Goal: Task Accomplishment & Management: Complete application form

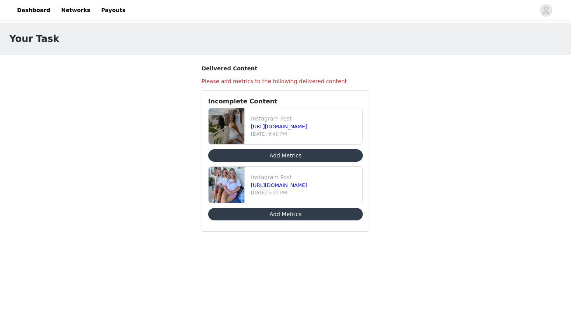
click at [286, 155] on button "Add Metrics" at bounding box center [285, 155] width 154 height 12
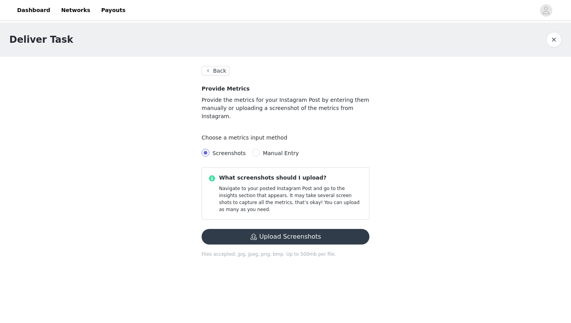
click at [289, 229] on button "Upload Screenshots" at bounding box center [285, 237] width 168 height 16
click at [219, 72] on button "Back" at bounding box center [215, 70] width 28 height 9
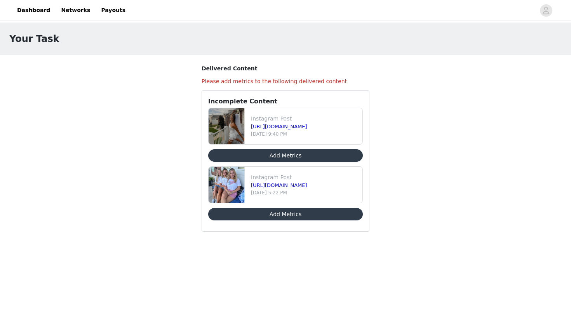
click at [233, 188] on img at bounding box center [226, 185] width 36 height 36
click at [269, 183] on link "[URL][DOMAIN_NAME]" at bounding box center [279, 185] width 56 height 6
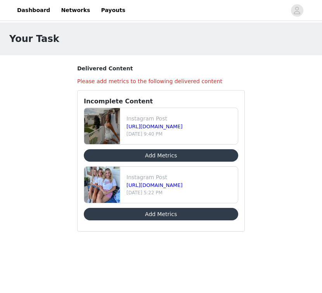
click at [189, 157] on button "Add Metrics" at bounding box center [161, 155] width 154 height 12
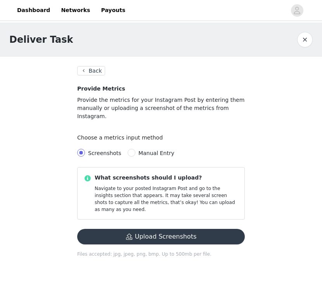
click at [179, 229] on button "Upload Screenshots" at bounding box center [161, 237] width 168 height 16
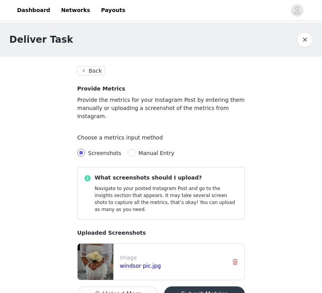
click at [210, 286] on button "Submit Metrics" at bounding box center [204, 294] width 81 height 16
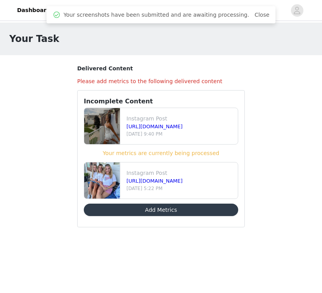
click at [195, 210] on button "Add Metrics" at bounding box center [161, 209] width 154 height 12
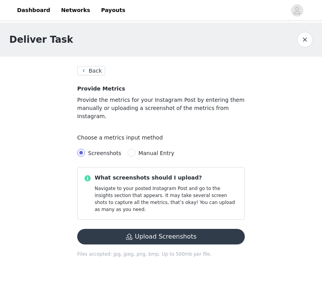
click at [152, 229] on button "Upload Screenshots" at bounding box center [161, 237] width 168 height 16
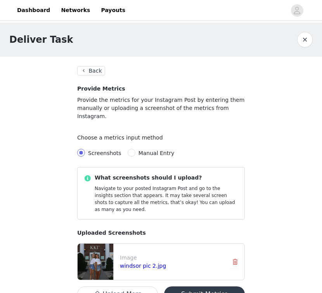
click at [194, 286] on button "Submit Metrics" at bounding box center [204, 294] width 81 height 16
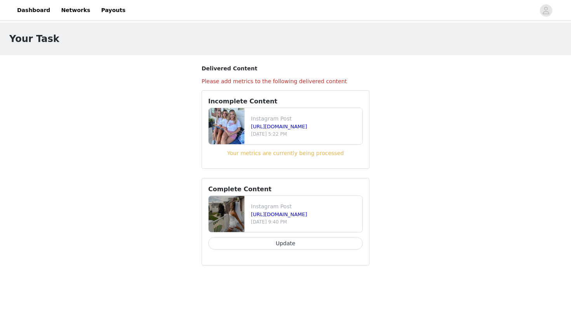
click at [286, 243] on button "Update" at bounding box center [285, 243] width 154 height 12
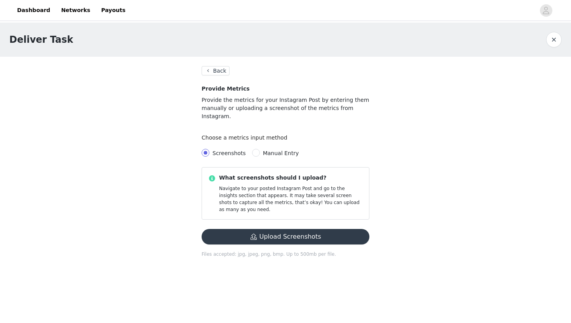
click at [288, 229] on button "Upload Screenshots" at bounding box center [285, 237] width 168 height 16
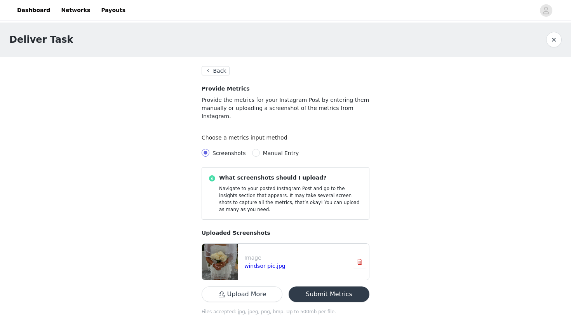
click at [333, 286] on button "Submit Metrics" at bounding box center [328, 294] width 81 height 16
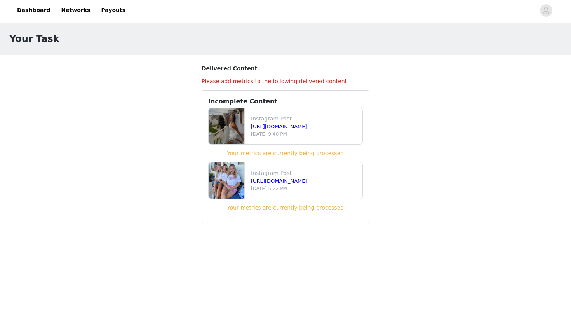
click at [42, 39] on h1 "Your Task" at bounding box center [34, 39] width 50 height 14
click at [37, 10] on link "Dashboard" at bounding box center [33, 10] width 42 height 17
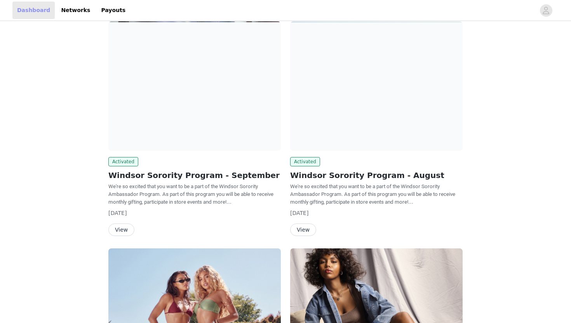
scroll to position [70, 0]
